Goal: Transaction & Acquisition: Book appointment/travel/reservation

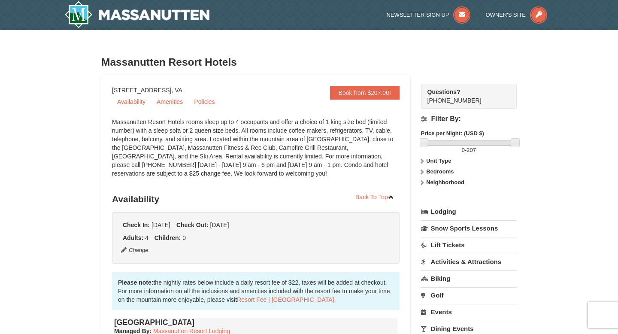
click at [129, 102] on link "Availability" at bounding box center [131, 101] width 39 height 13
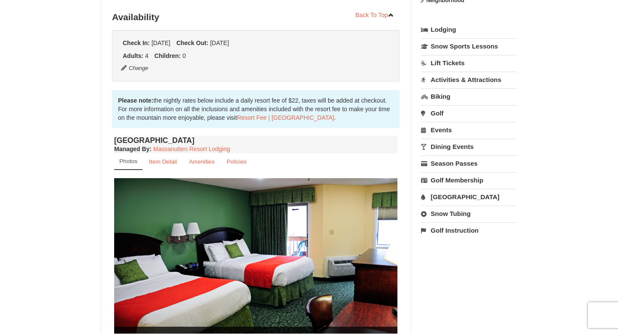
scroll to position [191, 0]
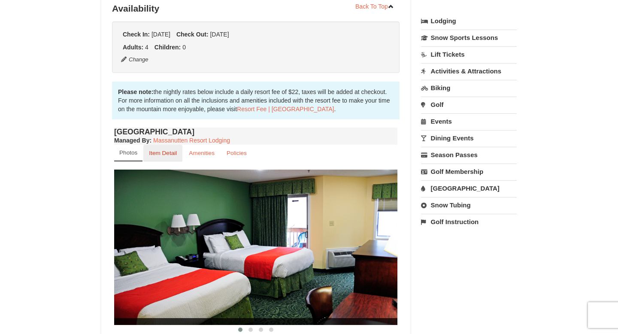
click at [162, 153] on small "Item Detail" at bounding box center [163, 153] width 28 height 6
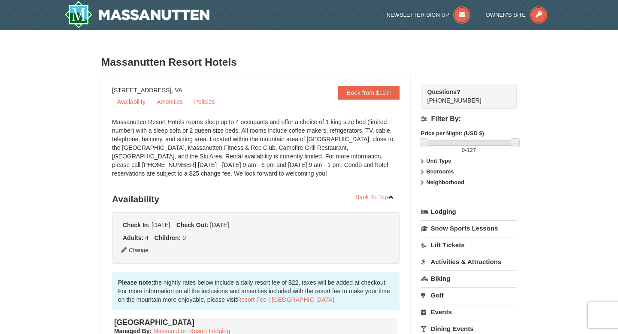
click at [370, 91] on link "Book from $127!" at bounding box center [368, 93] width 61 height 14
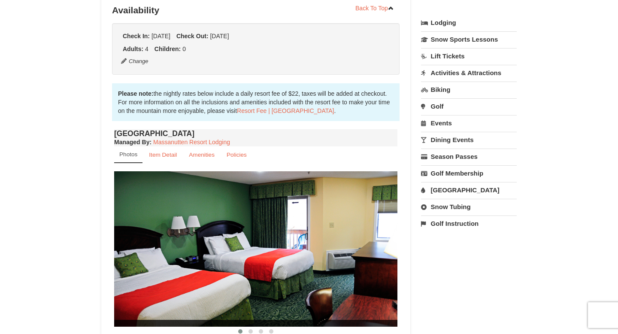
scroll to position [191, 0]
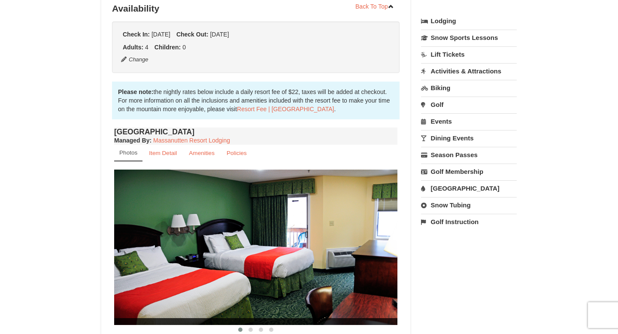
click at [465, 258] on div "Book from $127! [STREET_ADDRESS], VA Availability Amenities Policies ‹ › Back T…" at bounding box center [309, 258] width 416 height 747
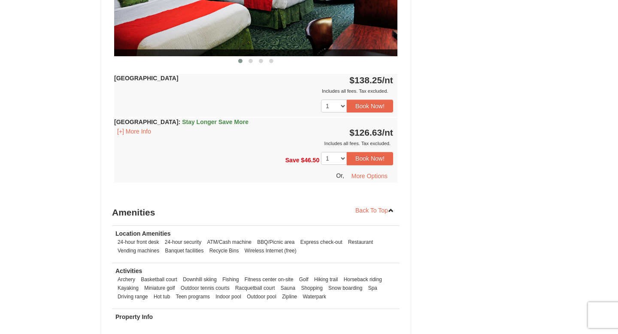
scroll to position [465, 0]
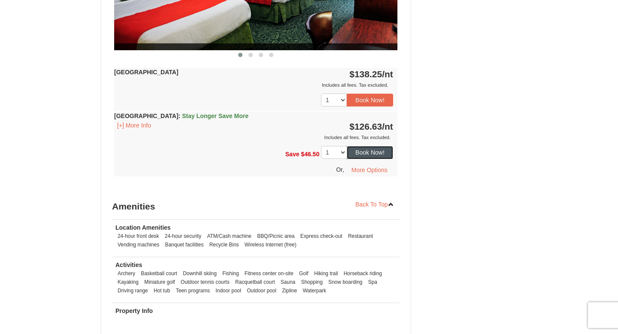
click at [370, 150] on button "Book Now!" at bounding box center [370, 152] width 46 height 13
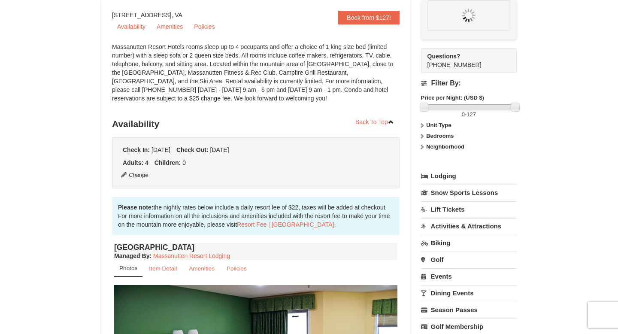
scroll to position [75, 0]
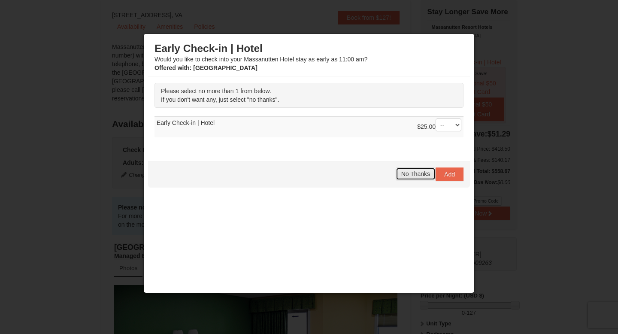
click at [420, 174] on span "No Thanks" at bounding box center [415, 173] width 29 height 7
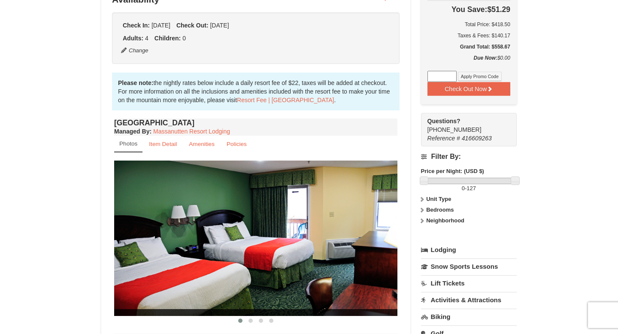
scroll to position [212, 0]
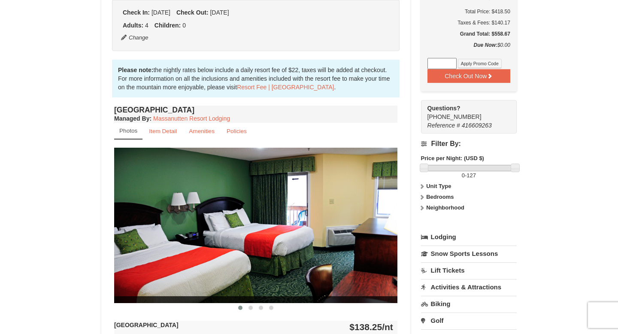
click at [585, 75] on div "× [GEOGRAPHIC_DATA] Hotels Book from $127! [STREET_ADDRESS], VA Availability Am…" at bounding box center [309, 224] width 618 height 812
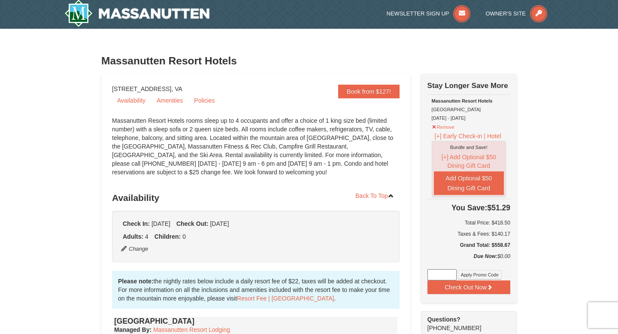
scroll to position [0, 0]
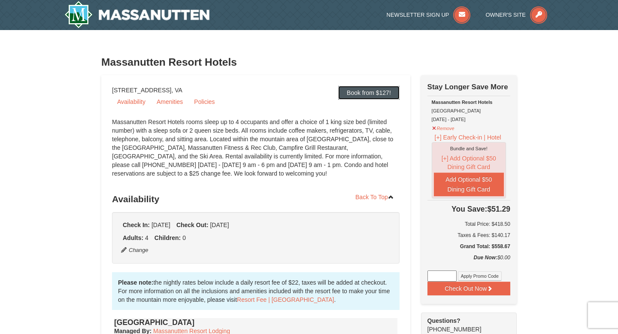
click at [372, 91] on link "Book from $127!" at bounding box center [368, 93] width 61 height 14
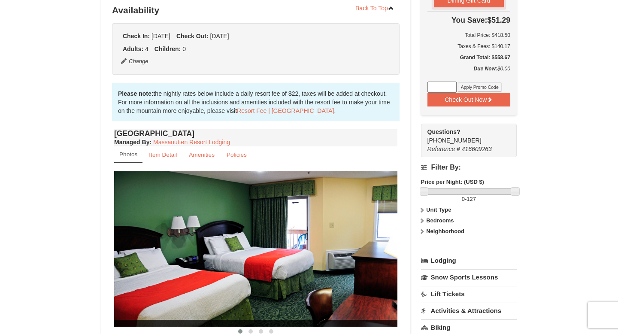
scroll to position [191, 0]
